Goal: Task Accomplishment & Management: Use online tool/utility

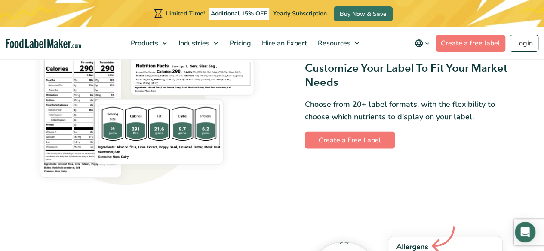
scroll to position [686, 0]
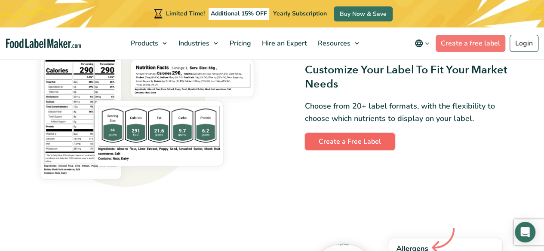
click at [348, 146] on link "Create a Free Label" at bounding box center [350, 141] width 90 height 17
